Goal: Task Accomplishment & Management: Manage account settings

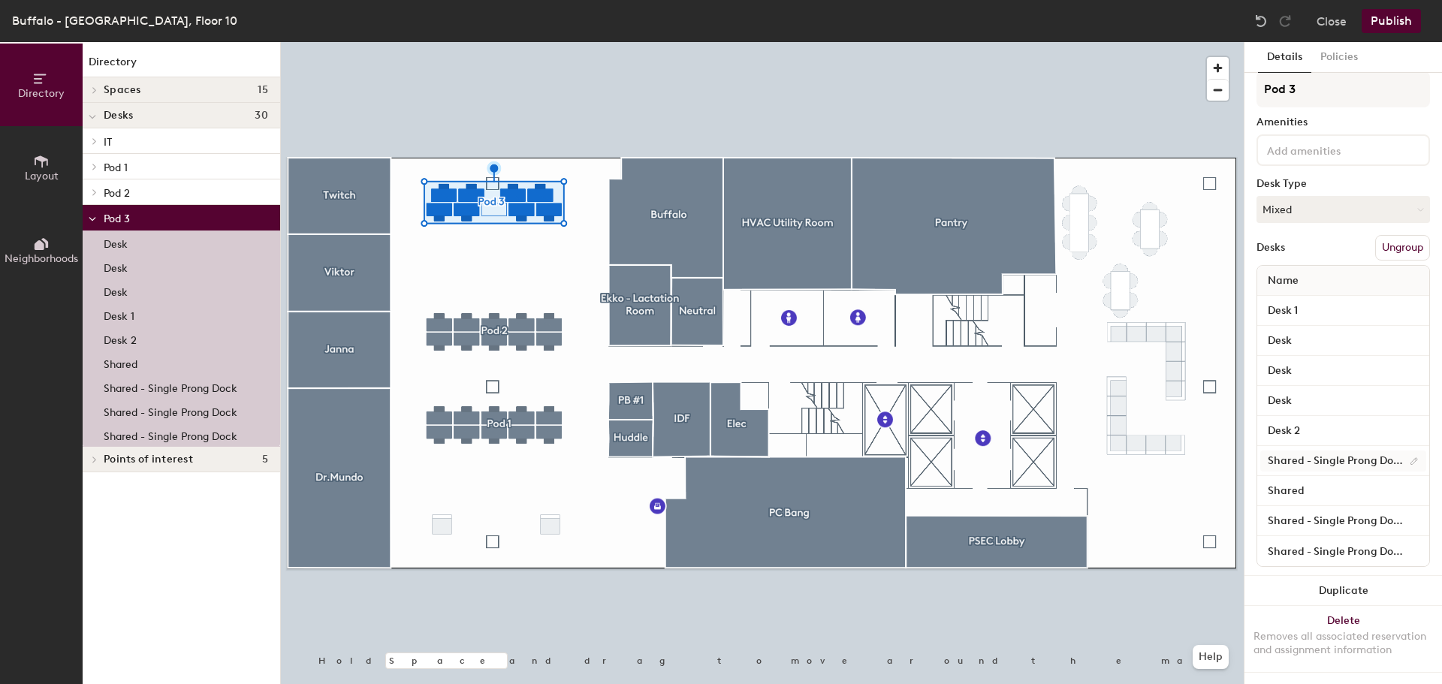
scroll to position [26, 0]
click at [1363, 451] on input "Shared - Single Prong Dock" at bounding box center [1344, 461] width 166 height 21
click at [1315, 235] on div "Desks Ungroup" at bounding box center [1344, 248] width 174 height 26
click at [1346, 53] on button "Policies" at bounding box center [1340, 57] width 56 height 31
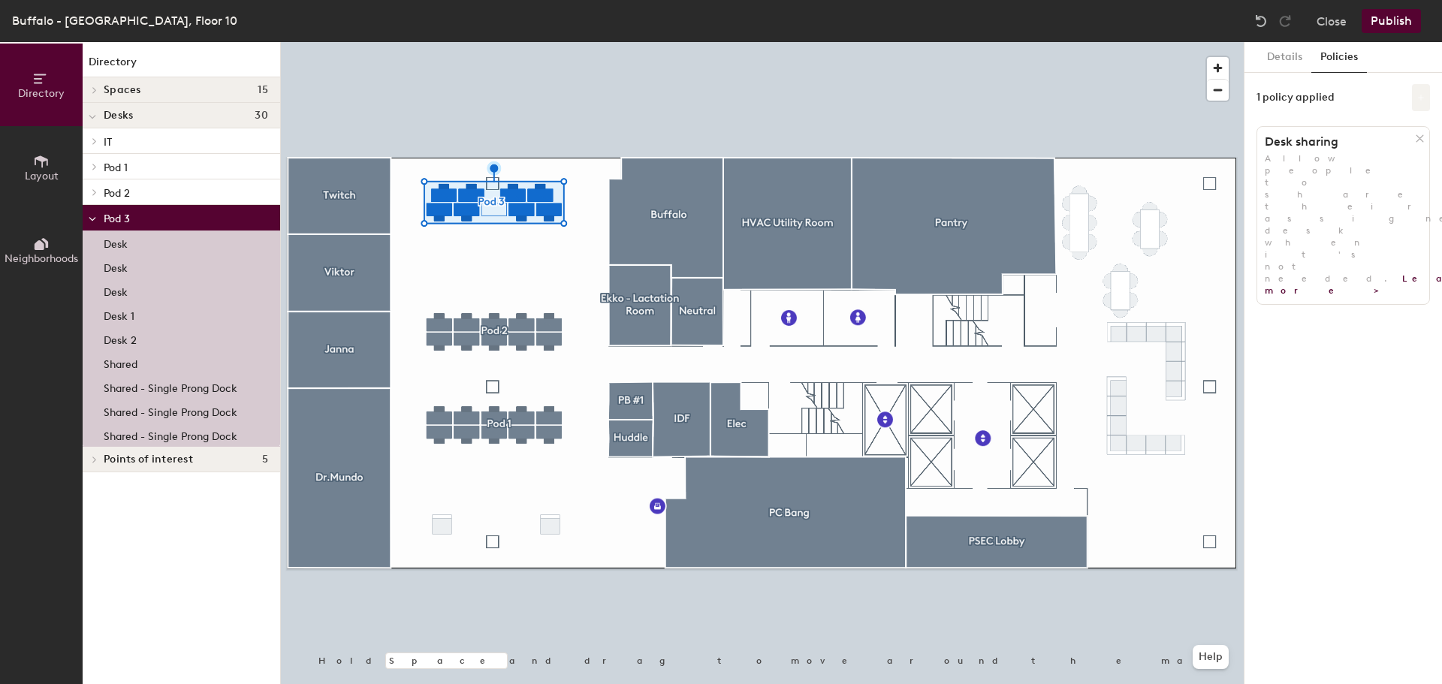
click at [1429, 96] on button at bounding box center [1421, 97] width 18 height 27
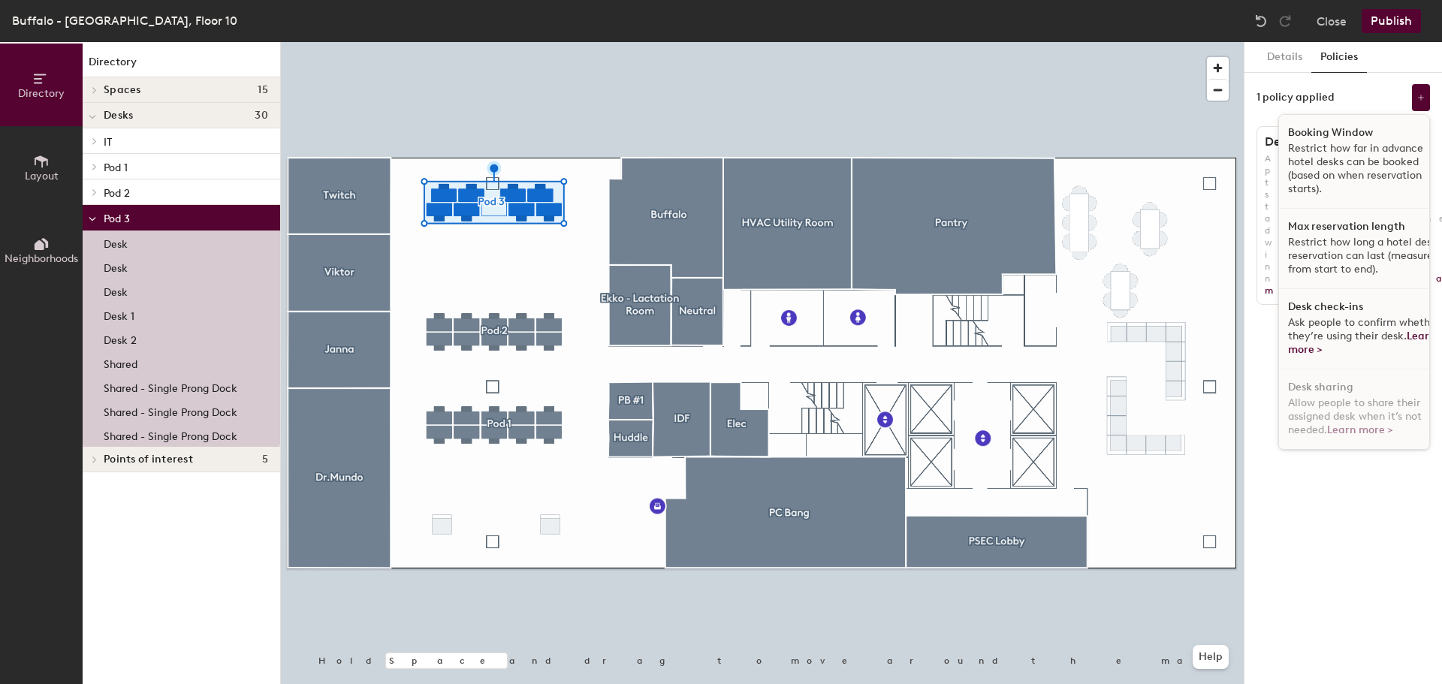
click at [1331, 173] on p "Restrict how far in advance hotel desks can be booked (based on when reservatio…" at bounding box center [1365, 169] width 155 height 54
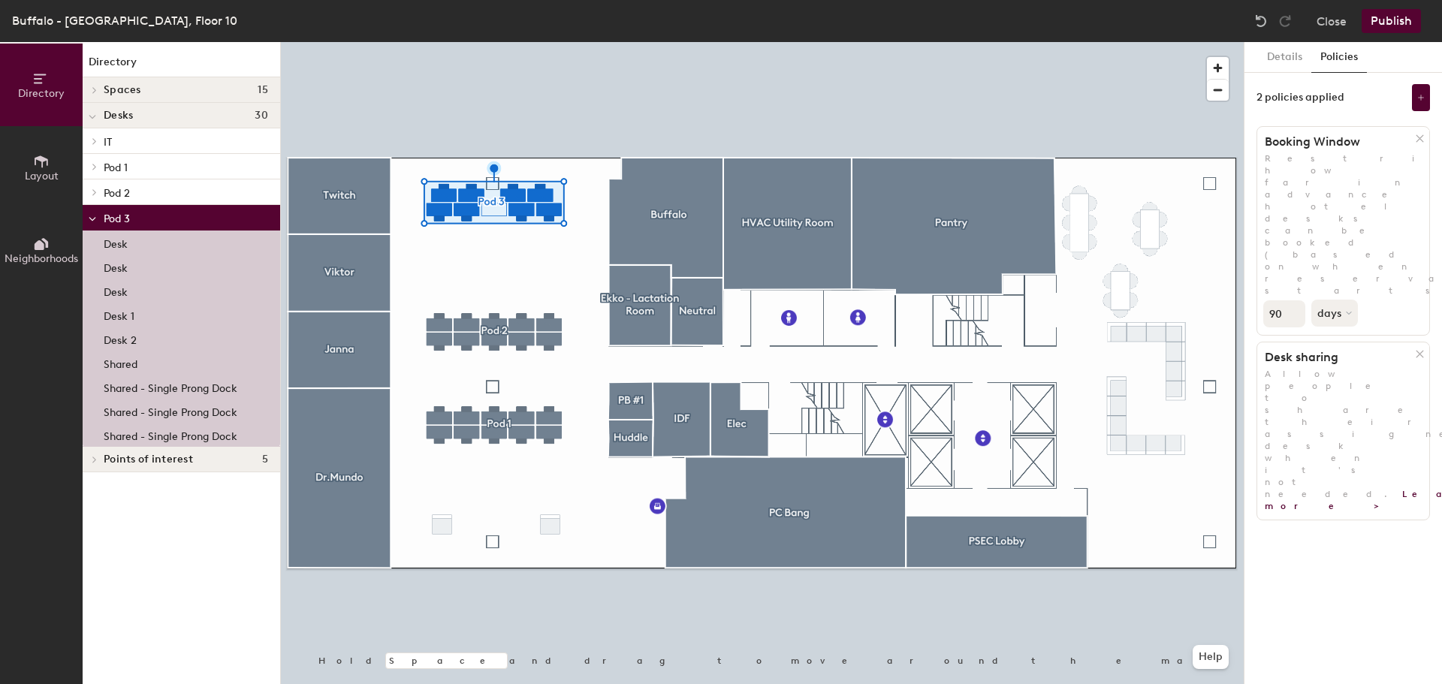
click at [1421, 138] on icon at bounding box center [1420, 138] width 7 height 7
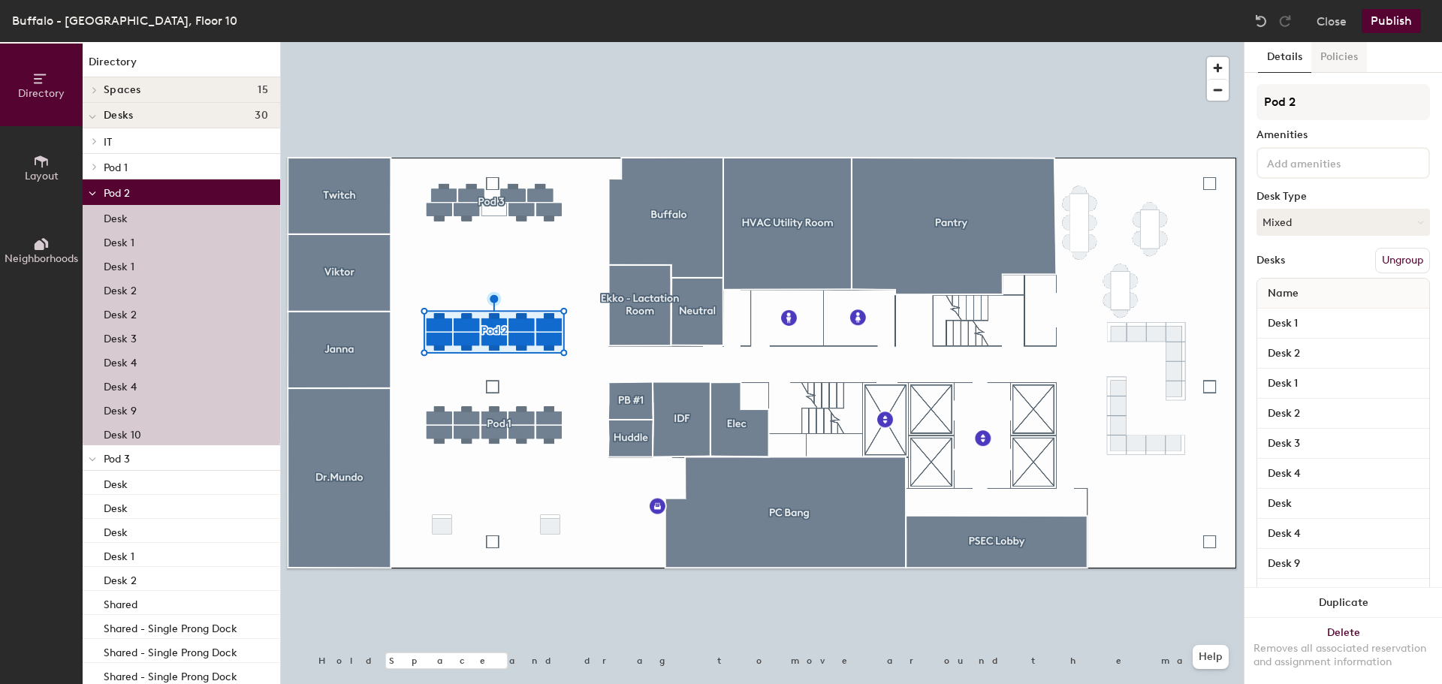
click at [1334, 50] on button "Policies" at bounding box center [1340, 57] width 56 height 31
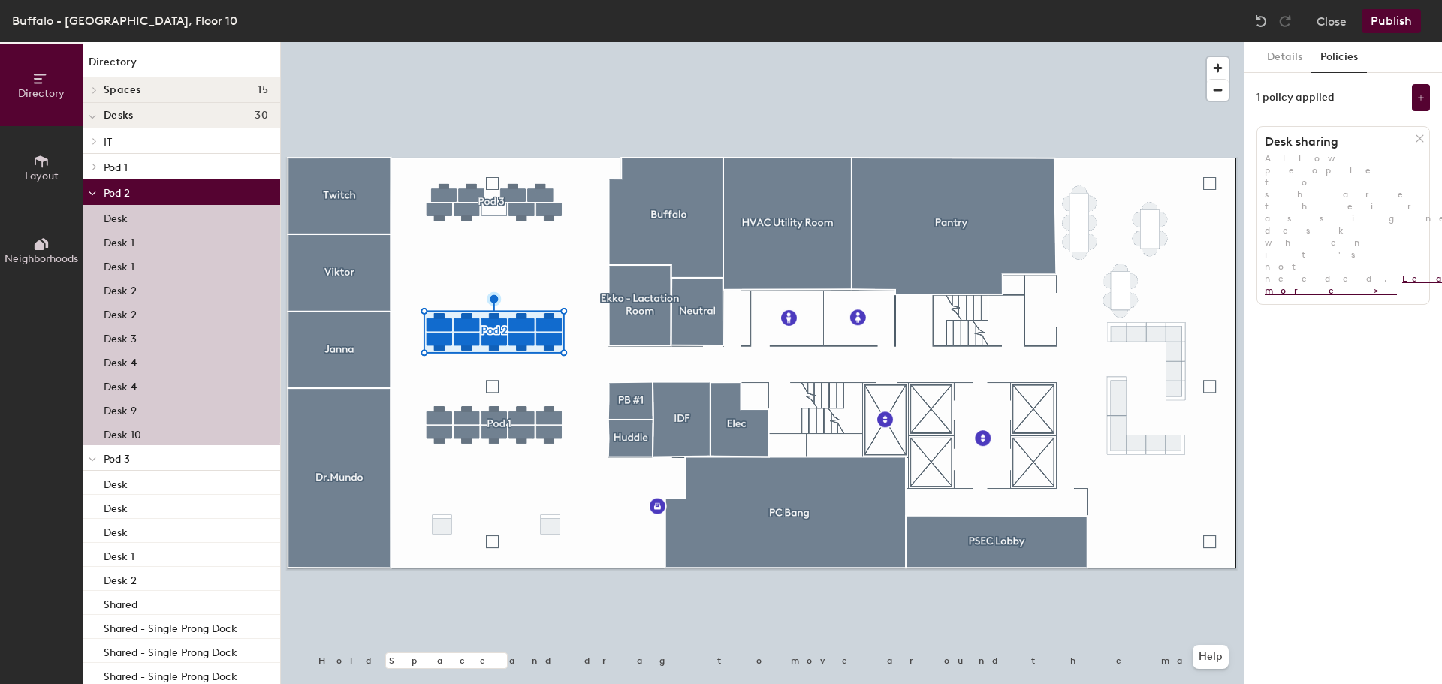
click at [1276, 273] on link "Learn more >" at bounding box center [1386, 284] width 242 height 23
click at [1331, 101] on div "1 policy applied" at bounding box center [1296, 98] width 78 height 12
drag, startPoint x: 1310, startPoint y: 95, endPoint x: 1382, endPoint y: 95, distance: 72.9
click at [1311, 95] on div "1 policy applied" at bounding box center [1296, 98] width 78 height 12
click at [1421, 95] on icon at bounding box center [1421, 98] width 6 height 6
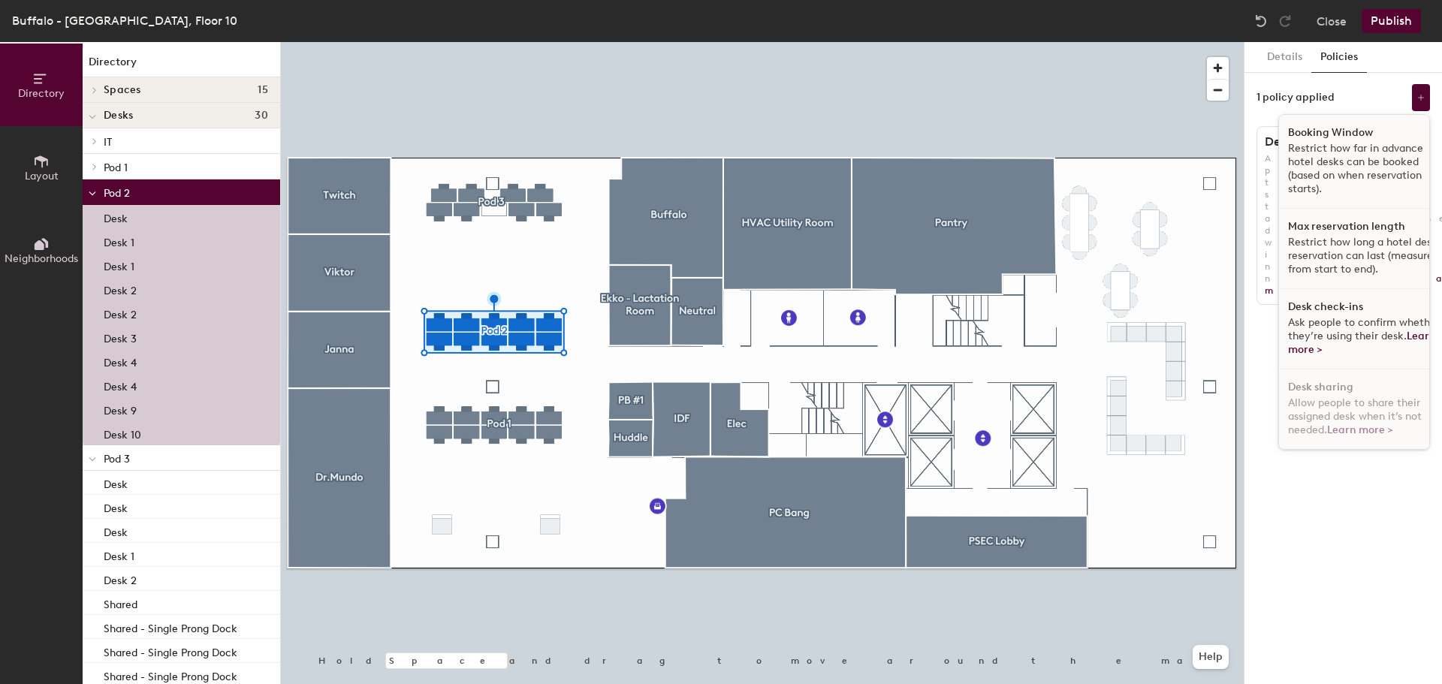
click at [1343, 147] on p "Restrict how far in advance hotel desks can be booked (based on when reservatio…" at bounding box center [1365, 169] width 155 height 54
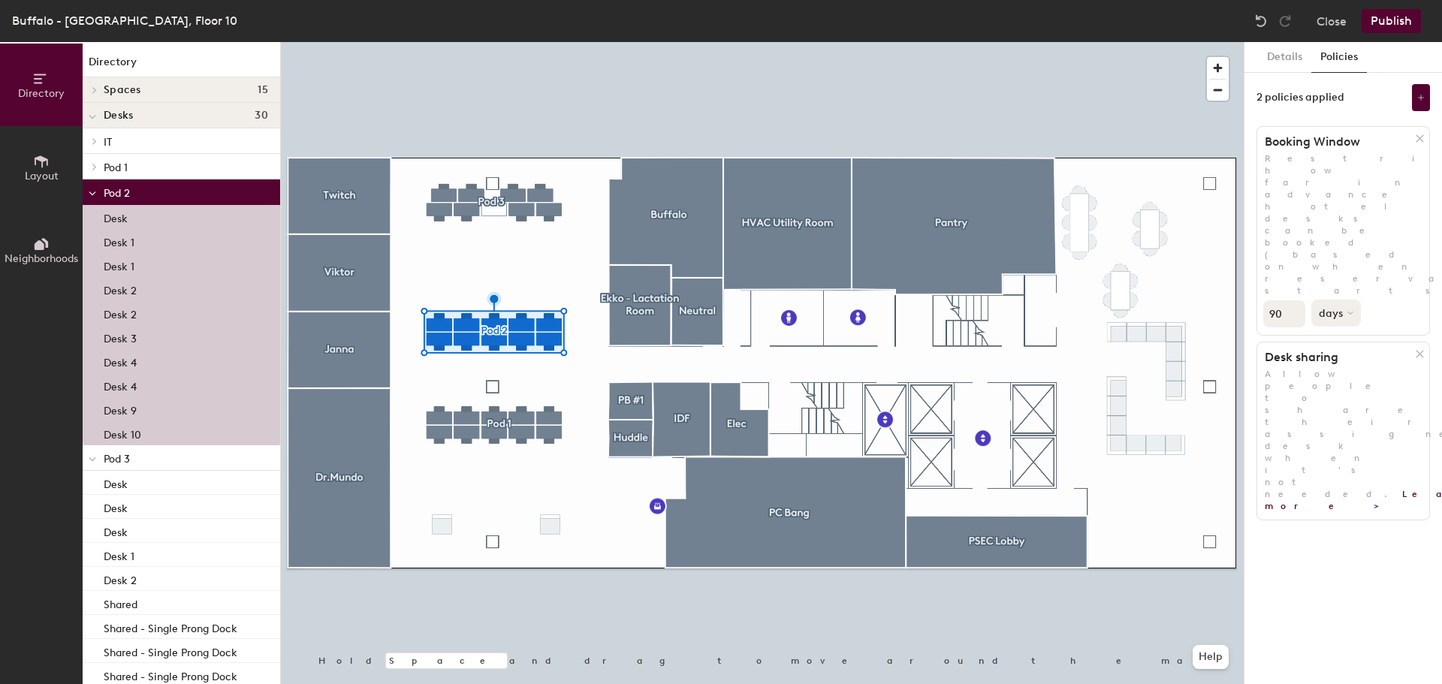
click at [1349, 310] on icon at bounding box center [1351, 313] width 6 height 6
click at [1334, 382] on div "days" at bounding box center [1342, 393] width 59 height 23
click at [1351, 300] on button "days" at bounding box center [1337, 313] width 50 height 27
click at [1325, 404] on div "hours" at bounding box center [1342, 415] width 59 height 23
click at [1231, 200] on div "Directory Layout Neighborhoods Directory Spaces 15 Buffalo Dr.Mundo Ekko - Lact…" at bounding box center [721, 363] width 1442 height 642
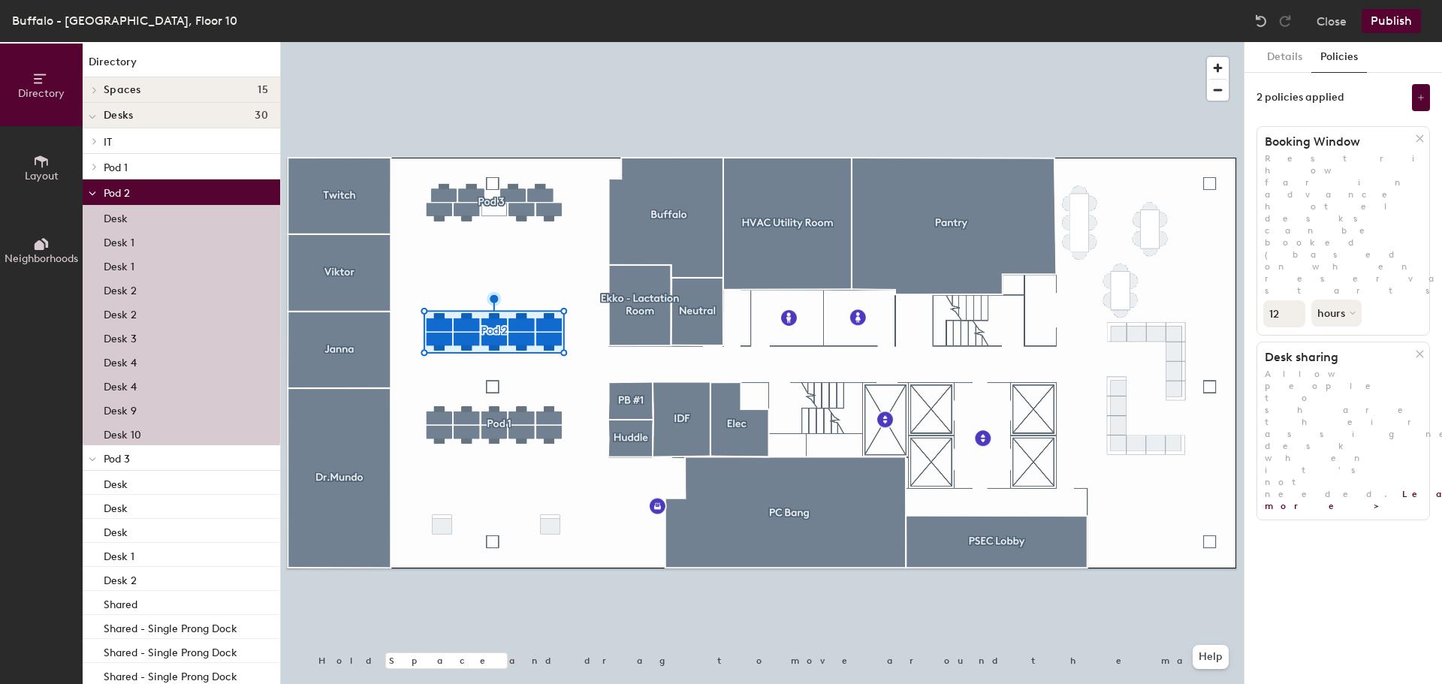
type input "12"
click at [1310, 316] on div "Details Policies 2 policies applied Booking Window Restrict how far in advance …" at bounding box center [1344, 363] width 198 height 642
click at [1354, 300] on button "hours" at bounding box center [1338, 313] width 53 height 27
click at [1331, 427] on div "minutes" at bounding box center [1342, 438] width 59 height 23
click at [1426, 134] on div at bounding box center [1422, 138] width 15 height 17
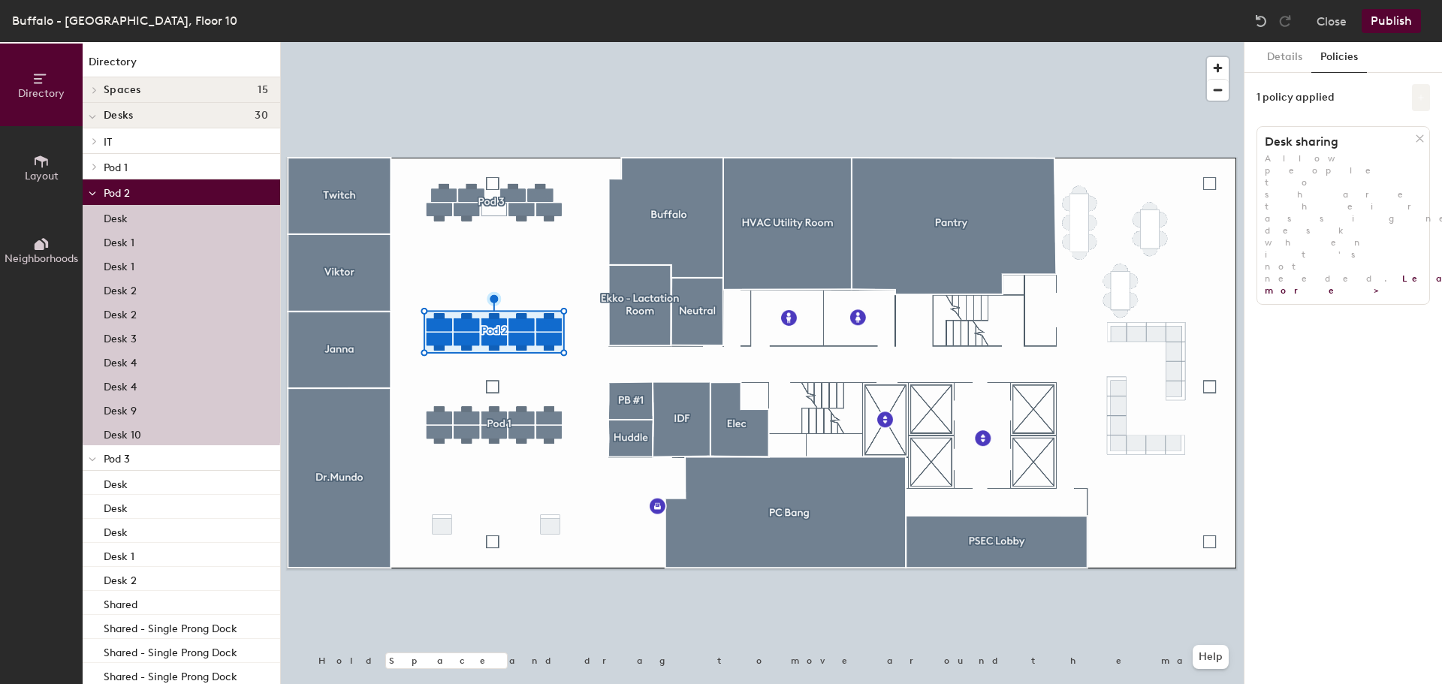
click at [1422, 100] on icon at bounding box center [1422, 98] width 8 height 8
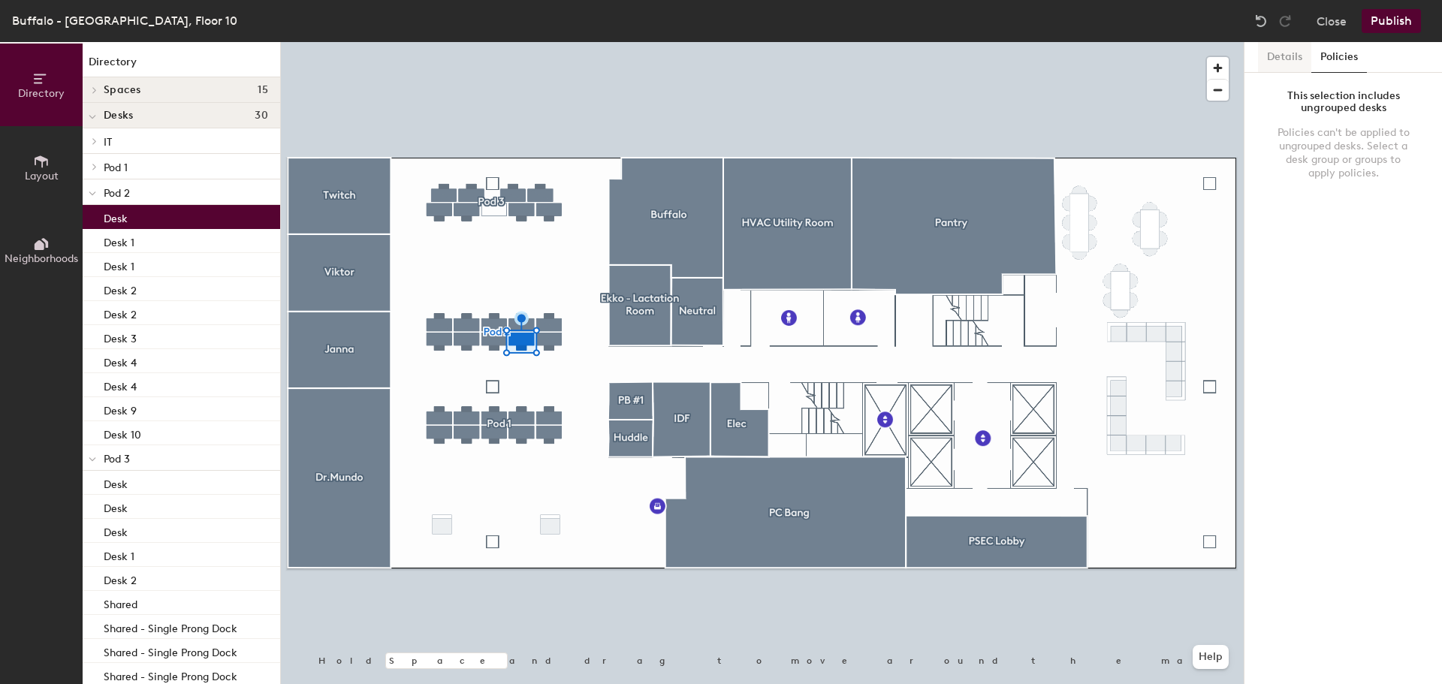
click at [1297, 56] on button "Details" at bounding box center [1284, 57] width 53 height 31
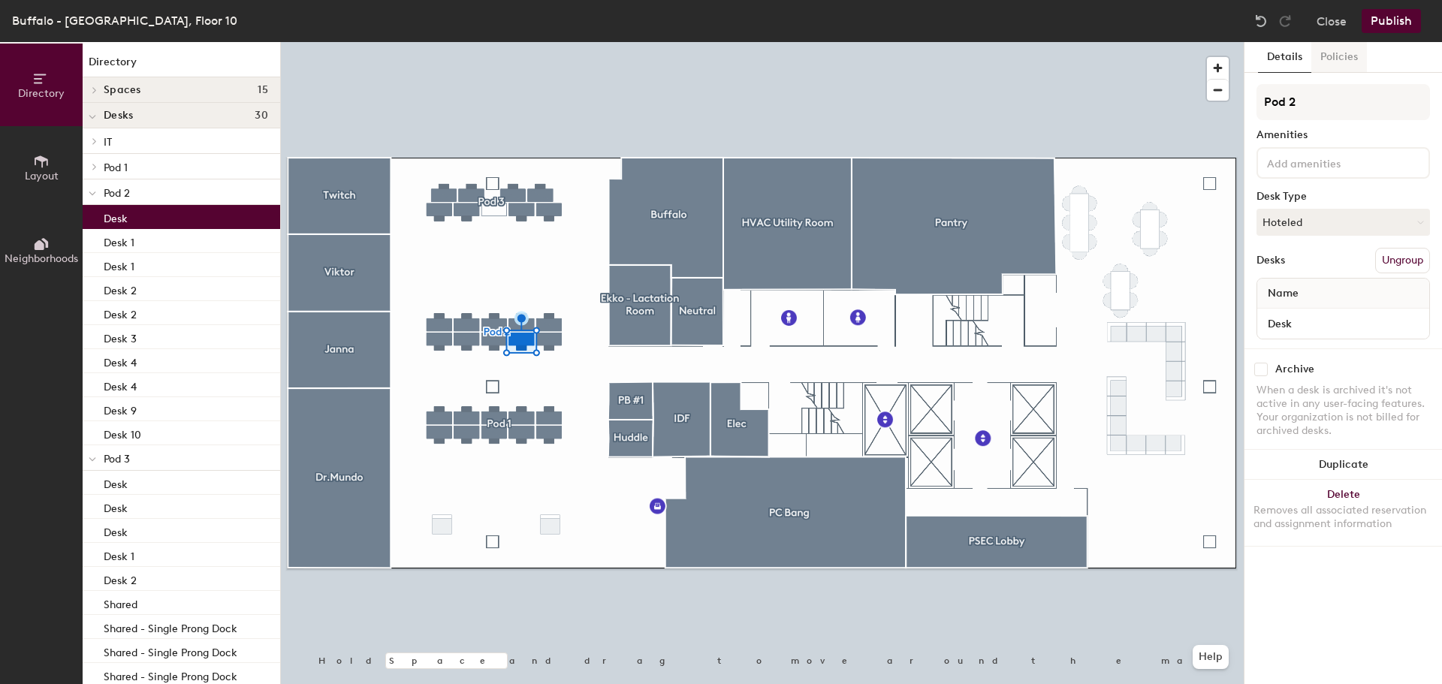
click at [1328, 57] on button "Policies" at bounding box center [1340, 57] width 56 height 31
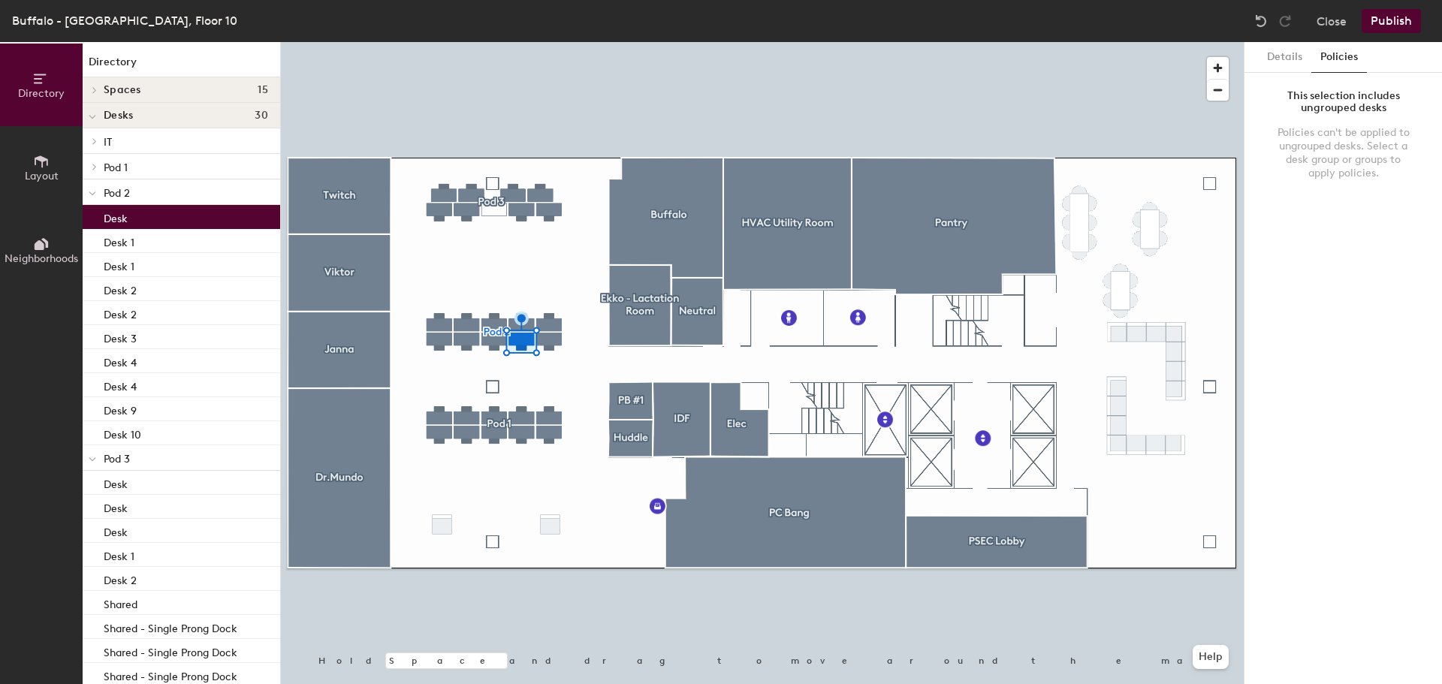
click at [563, 42] on div at bounding box center [762, 42] width 963 height 0
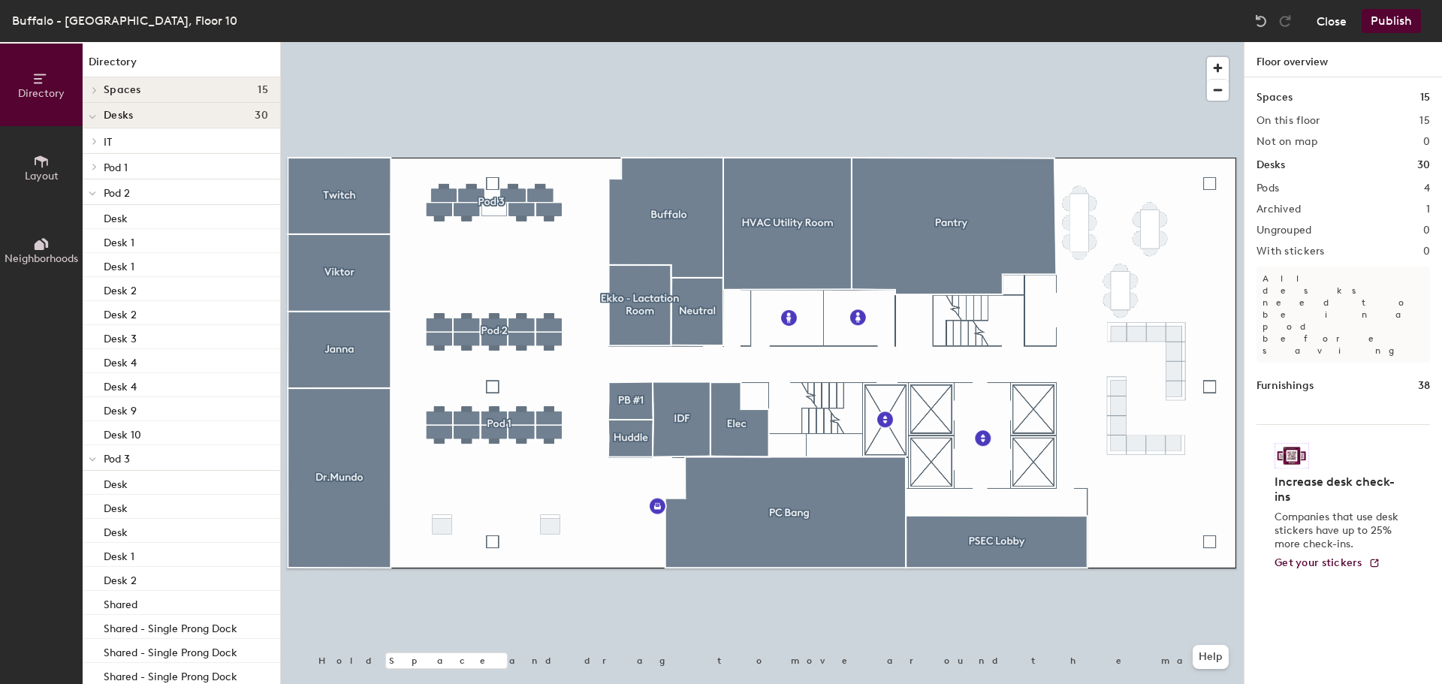
click at [1346, 30] on button "Close" at bounding box center [1332, 21] width 30 height 24
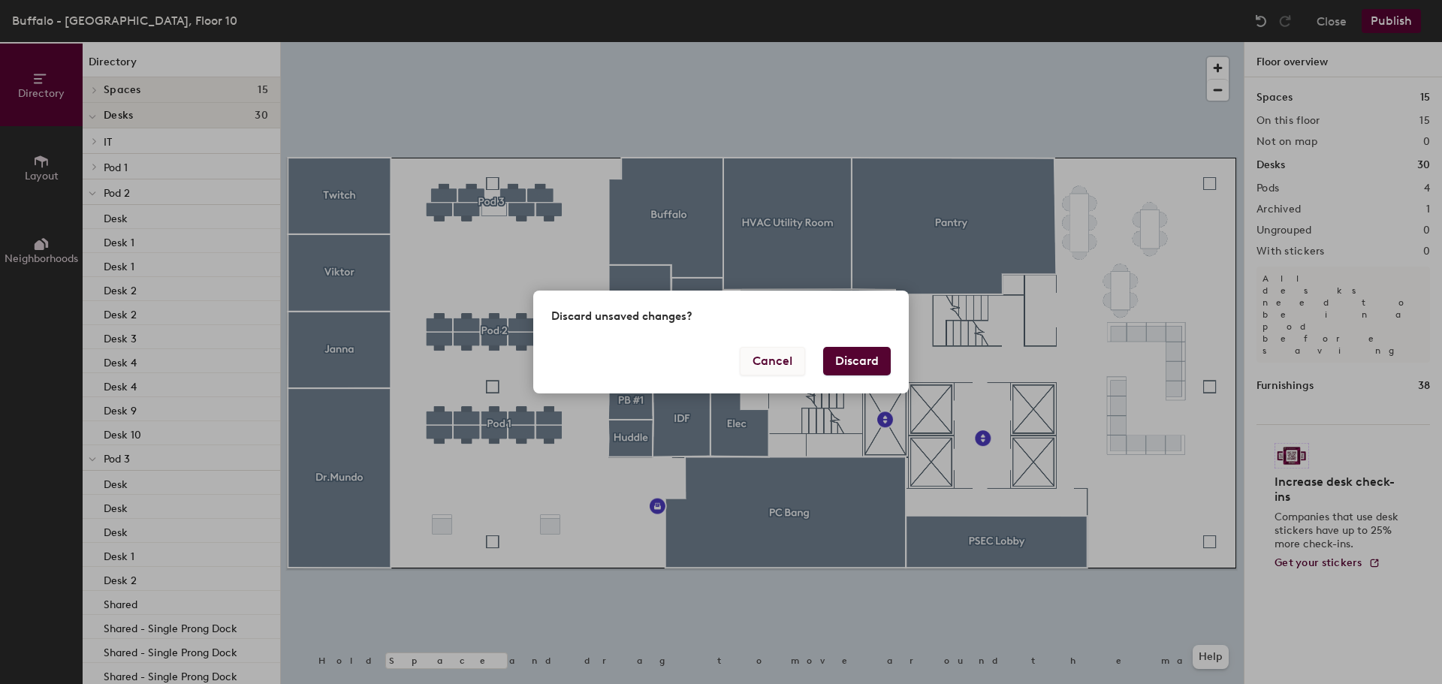
click at [788, 368] on button "Cancel" at bounding box center [772, 361] width 65 height 29
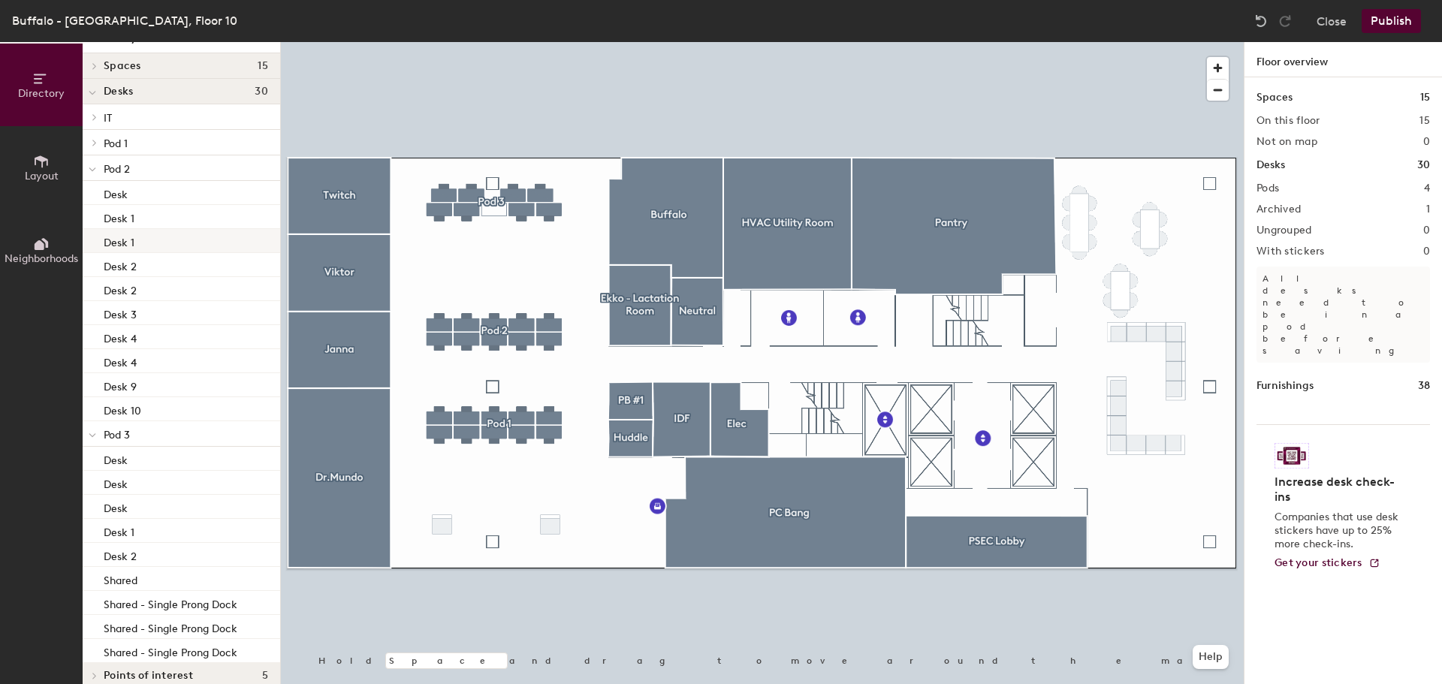
scroll to position [41, 0]
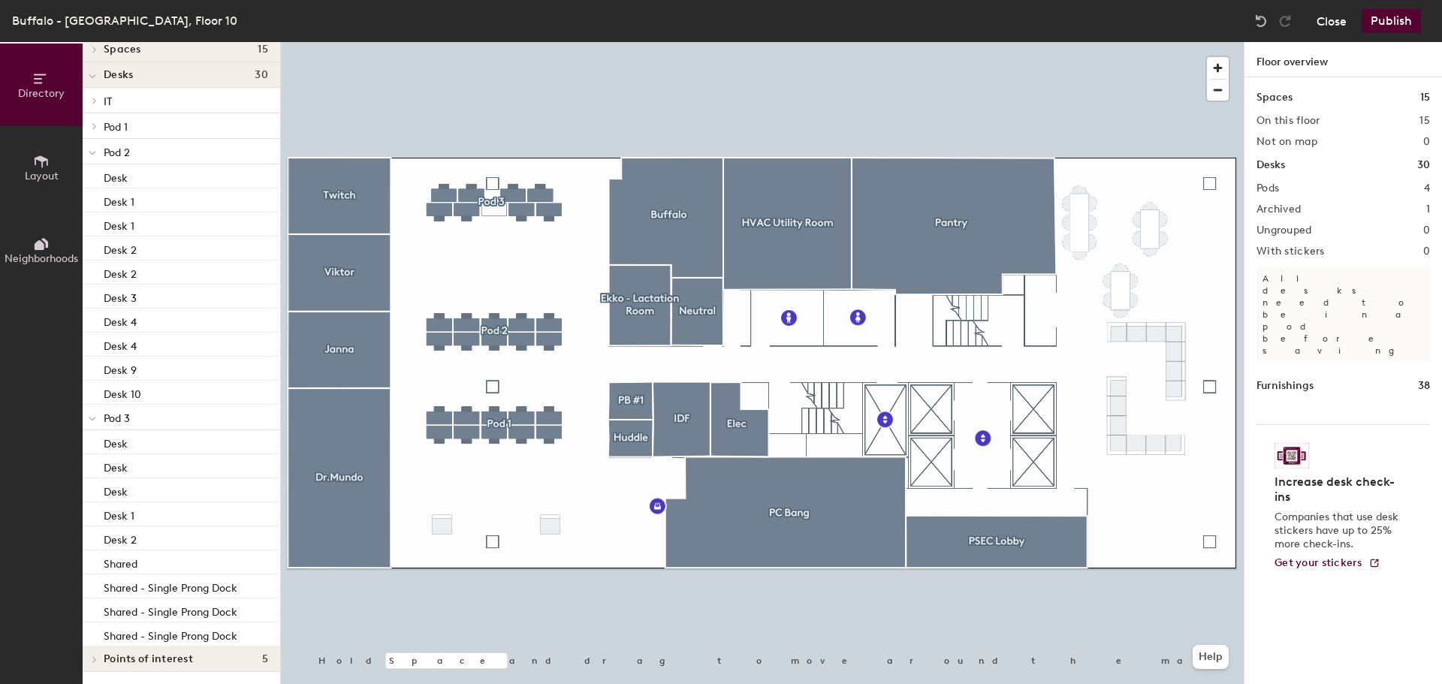
click at [1337, 29] on button "Close" at bounding box center [1332, 21] width 30 height 24
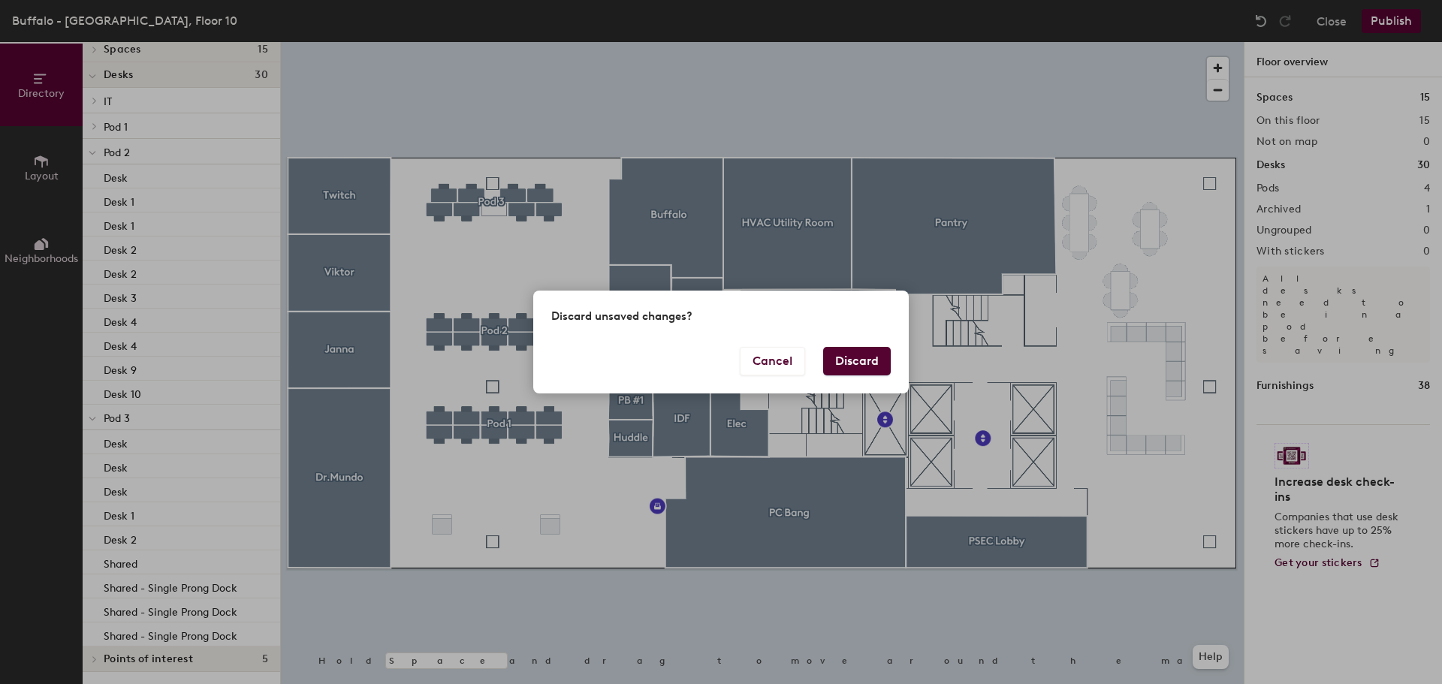
click at [868, 363] on button "Discard" at bounding box center [857, 361] width 68 height 29
